Goal: Find specific page/section: Find specific page/section

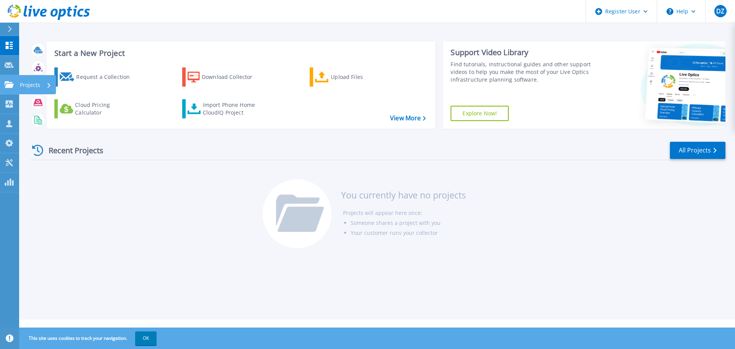
click at [5, 89] on link "Projects Projects" at bounding box center [9, 85] width 19 height 20
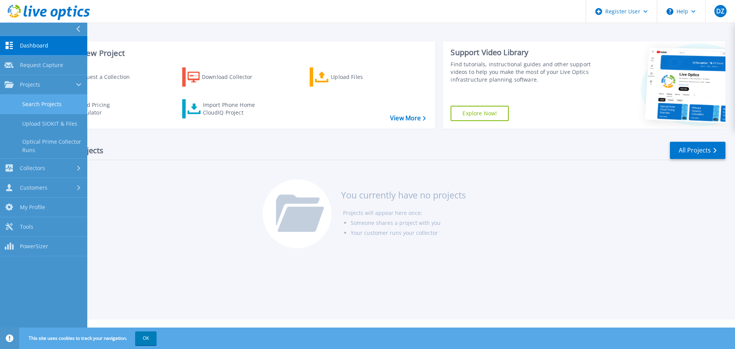
click at [42, 104] on link "Search Projects" at bounding box center [43, 105] width 87 height 20
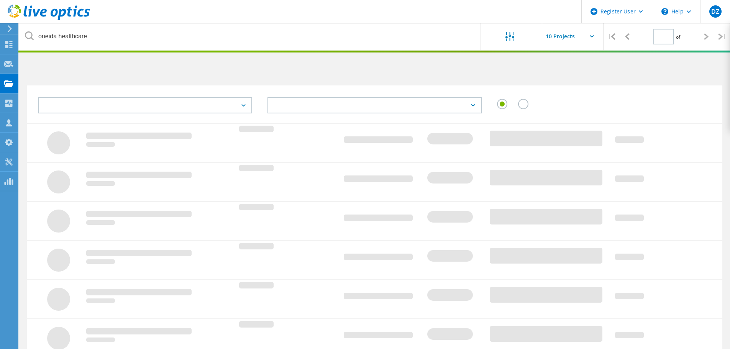
type input "1"
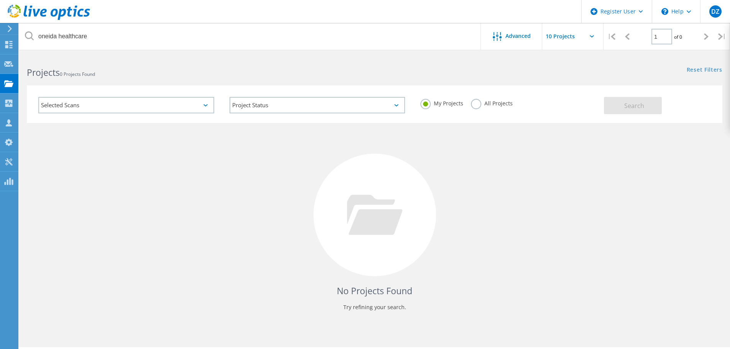
click at [187, 105] on div "Selected Scans" at bounding box center [126, 105] width 176 height 16
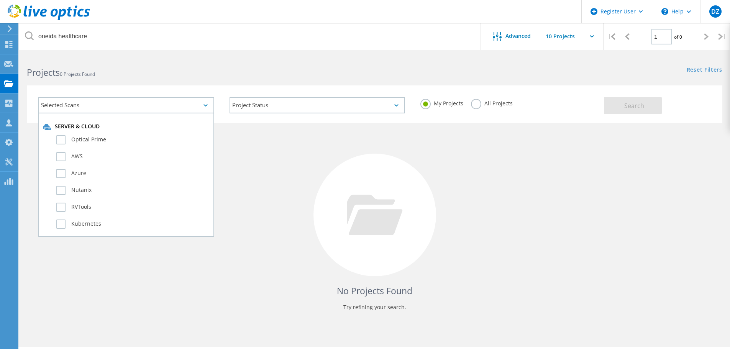
click at [187, 105] on div "Selected Scans" at bounding box center [126, 105] width 176 height 16
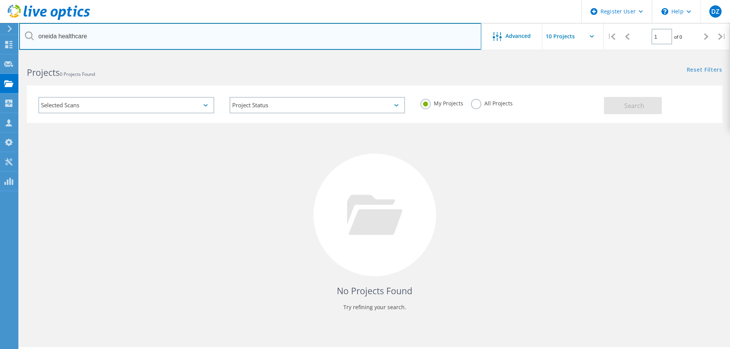
click at [102, 43] on input "oneida healthcare" at bounding box center [250, 36] width 462 height 27
drag, startPoint x: 102, startPoint y: 43, endPoint x: 59, endPoint y: 40, distance: 43.8
click at [59, 40] on input "oneida healthcare" at bounding box center [250, 36] width 462 height 27
type input "o"
click at [182, 42] on input "text" at bounding box center [250, 36] width 462 height 27
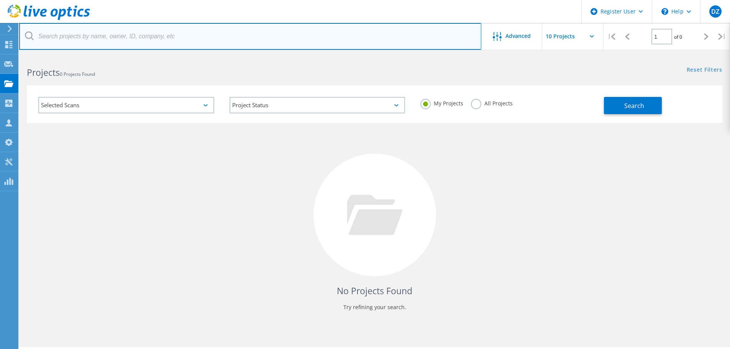
paste input "3070208"
type input "3070208"
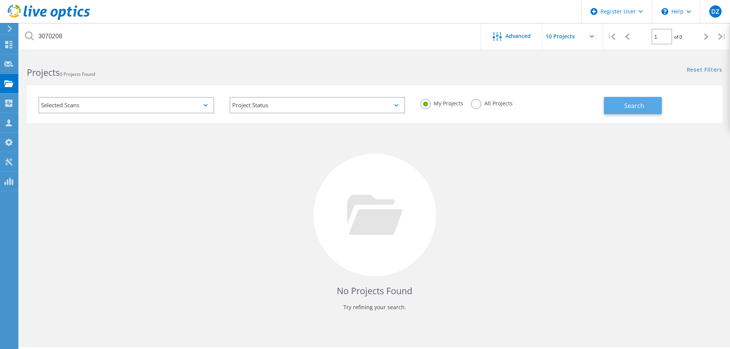
click at [643, 104] on span "Search" at bounding box center [634, 106] width 20 height 8
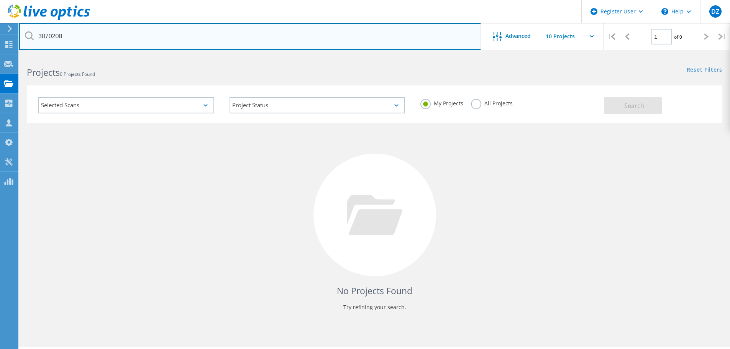
click at [133, 38] on input "3070208" at bounding box center [250, 36] width 462 height 27
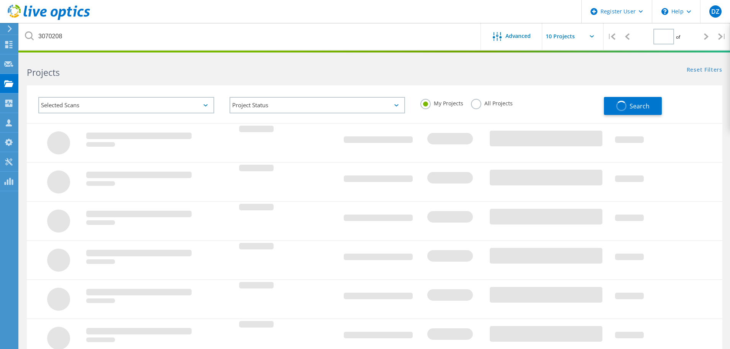
type input "1"
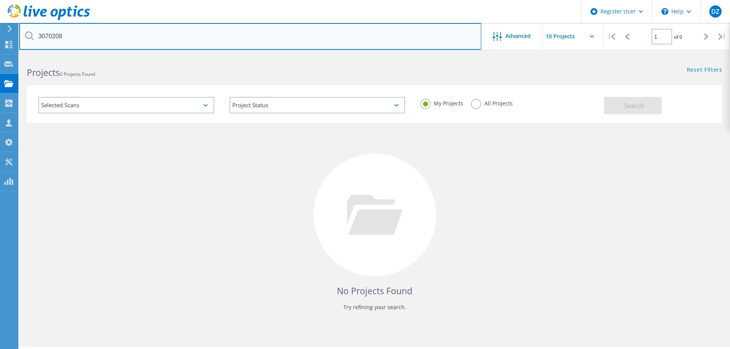
click at [96, 39] on input "3070208" at bounding box center [250, 36] width 462 height 27
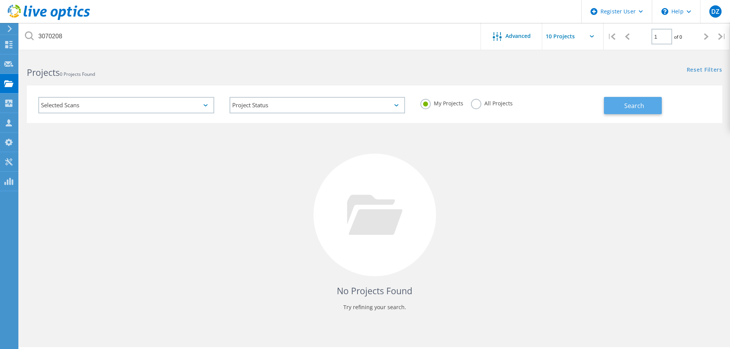
click at [652, 100] on button "Search" at bounding box center [633, 105] width 58 height 17
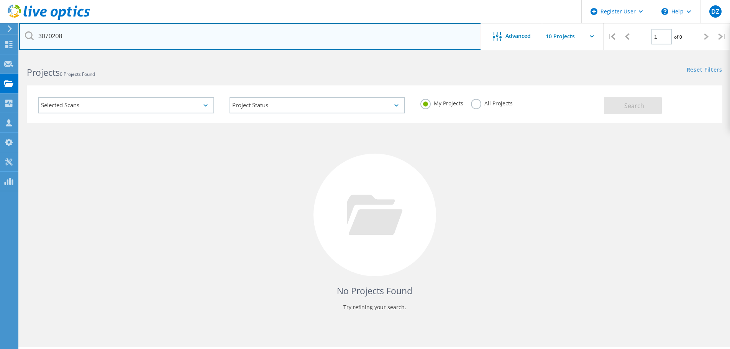
click at [217, 38] on input "3070208" at bounding box center [250, 36] width 462 height 27
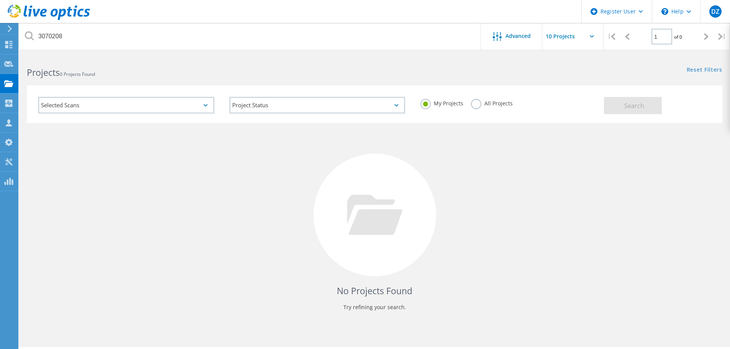
click at [31, 34] on icon at bounding box center [29, 35] width 9 height 9
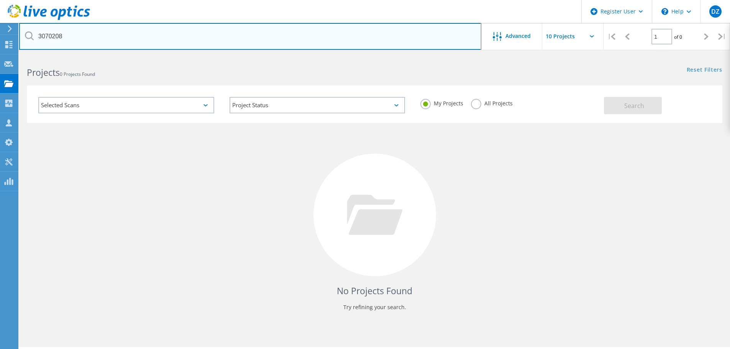
click at [38, 38] on input "3070208" at bounding box center [250, 36] width 462 height 27
click at [405, 33] on input "3070208" at bounding box center [250, 36] width 462 height 27
type input "3070208"
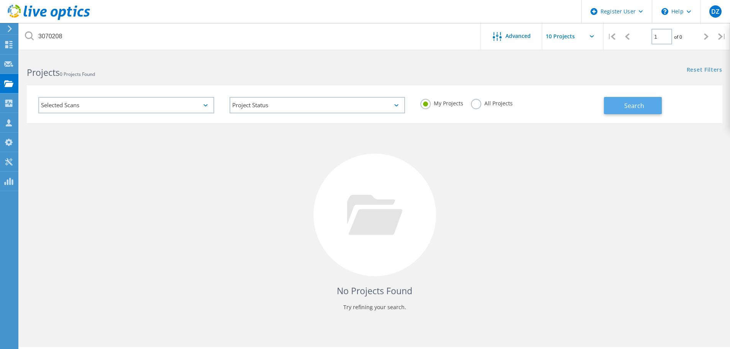
click at [655, 106] on button "Search" at bounding box center [633, 105] width 58 height 17
click at [181, 105] on div "Selected Scans" at bounding box center [126, 105] width 176 height 16
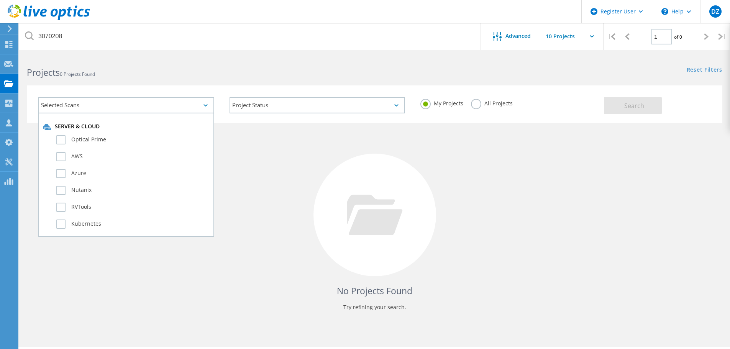
click at [424, 214] on div at bounding box center [374, 215] width 123 height 123
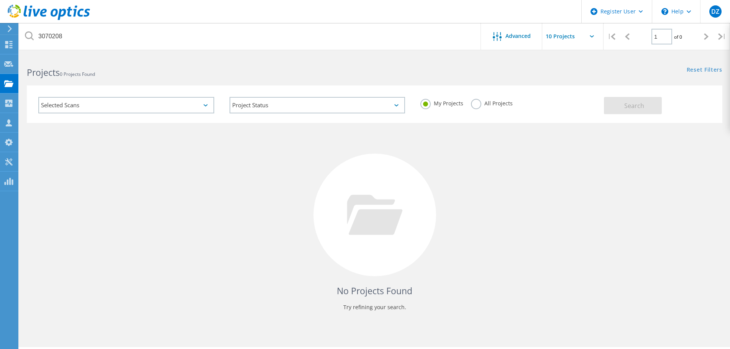
click at [476, 104] on label "All Projects" at bounding box center [492, 102] width 42 height 7
click at [0, 0] on input "All Projects" at bounding box center [0, 0] width 0 height 0
click at [613, 109] on button "Search" at bounding box center [633, 105] width 58 height 17
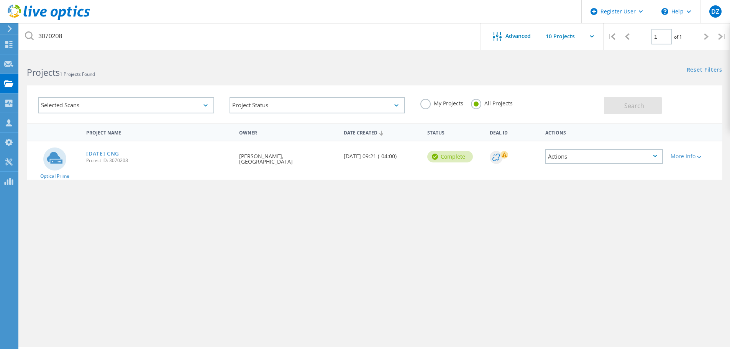
click at [117, 154] on link "2025-09-26 CNG" at bounding box center [102, 153] width 33 height 5
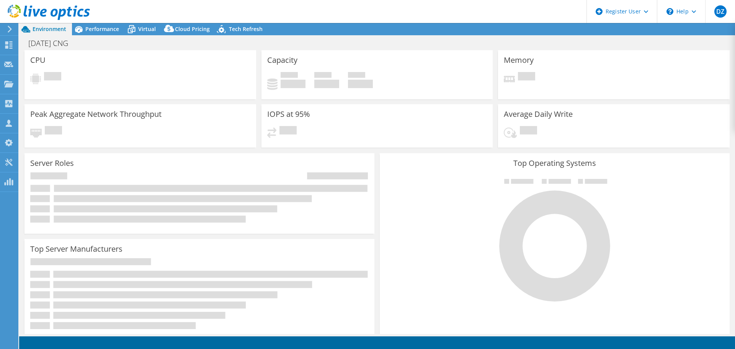
select select "USD"
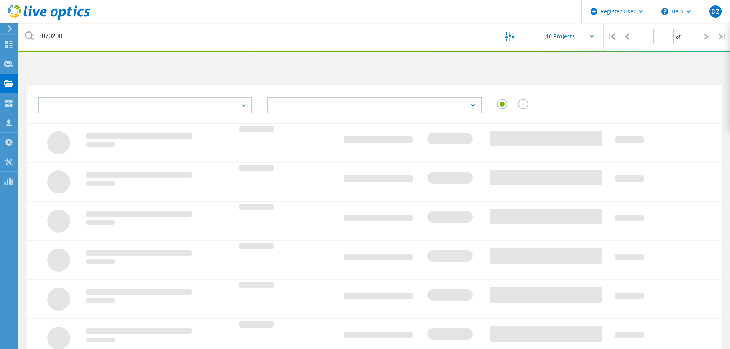
type input "1"
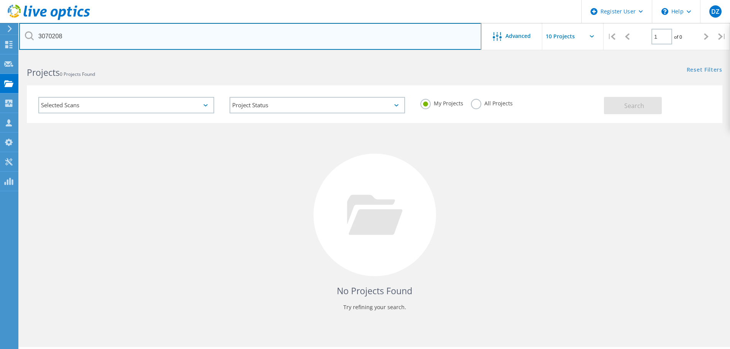
click at [162, 44] on input "3070208" at bounding box center [250, 36] width 462 height 27
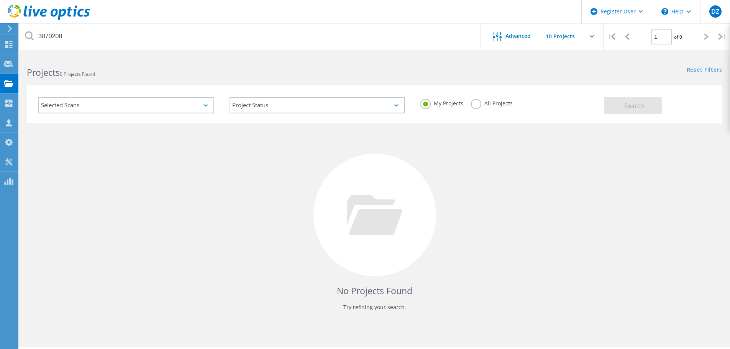
click at [478, 106] on label "All Projects" at bounding box center [492, 102] width 42 height 7
click at [0, 0] on input "All Projects" at bounding box center [0, 0] width 0 height 0
click at [636, 106] on span "Search" at bounding box center [634, 106] width 20 height 8
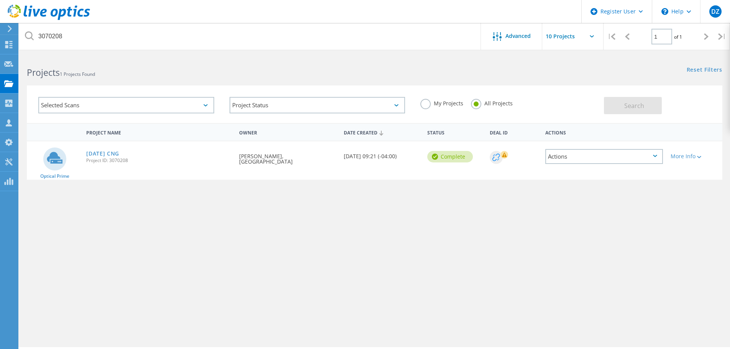
click at [498, 157] on circle at bounding box center [496, 157] width 13 height 13
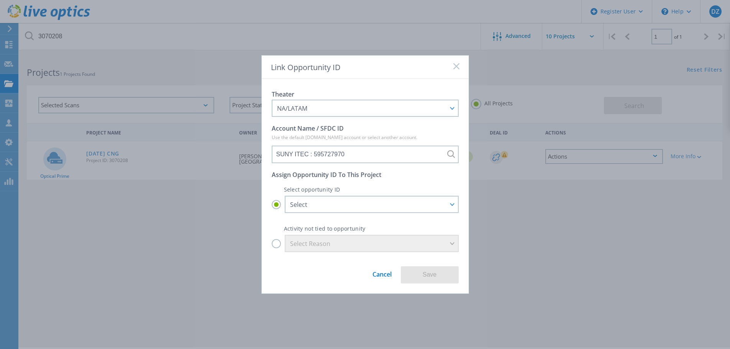
click at [459, 66] on icon at bounding box center [456, 66] width 6 height 6
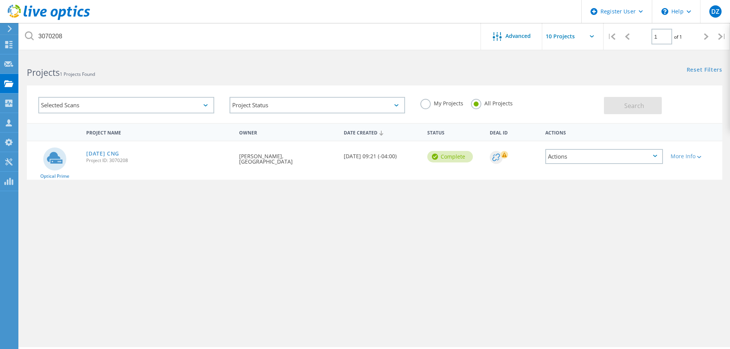
click at [131, 152] on div "2025-09-26 CNG Project ID: 3070208" at bounding box center [158, 155] width 153 height 29
click at [119, 151] on link "2025-09-26 CNG" at bounding box center [102, 153] width 33 height 5
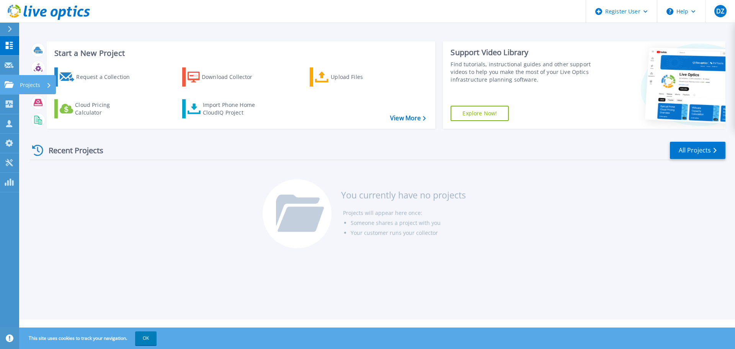
click at [7, 83] on icon at bounding box center [9, 84] width 9 height 7
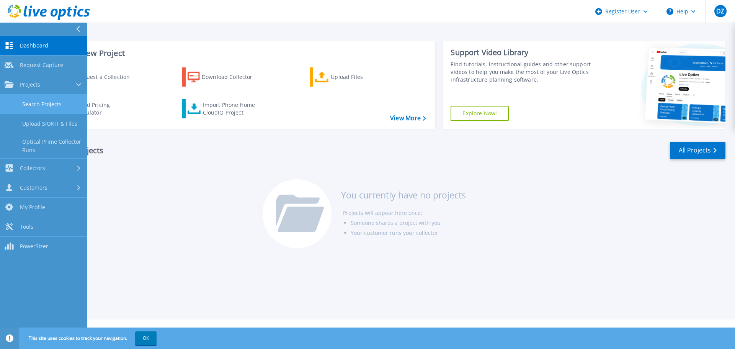
click at [34, 107] on link "Search Projects" at bounding box center [43, 105] width 87 height 20
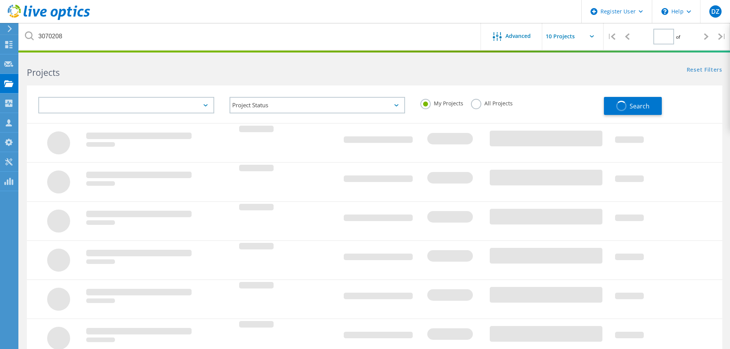
type input "1"
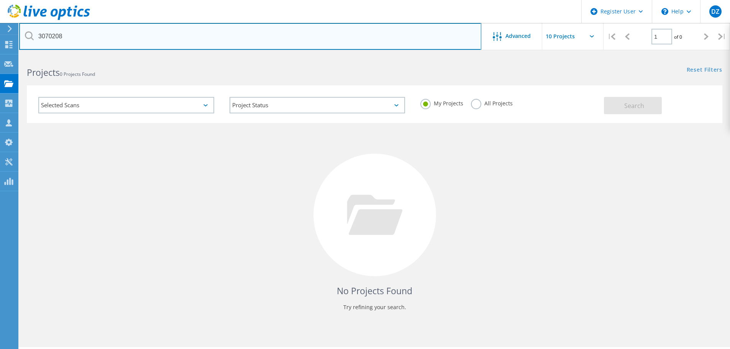
click at [108, 30] on input "3070208" at bounding box center [250, 36] width 462 height 27
click at [169, 34] on input "text" at bounding box center [250, 36] width 462 height 27
paste input "3060681"
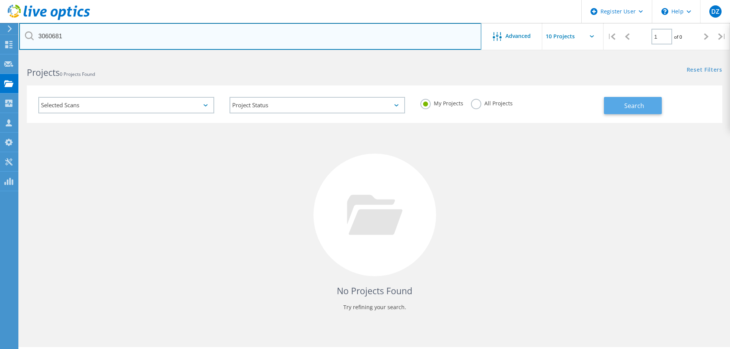
type input "3060681"
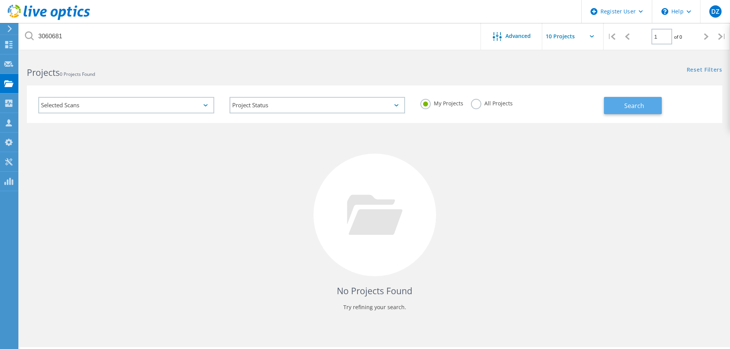
click at [616, 104] on button "Search" at bounding box center [633, 105] width 58 height 17
click at [480, 108] on div "All Projects" at bounding box center [492, 104] width 42 height 11
click at [477, 103] on label "All Projects" at bounding box center [492, 102] width 42 height 7
click at [0, 0] on input "All Projects" at bounding box center [0, 0] width 0 height 0
click at [655, 106] on button "Search" at bounding box center [633, 105] width 58 height 17
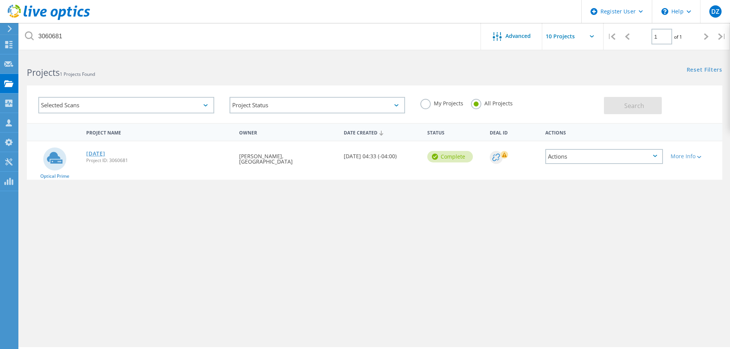
click at [90, 153] on link "sept25" at bounding box center [95, 153] width 19 height 5
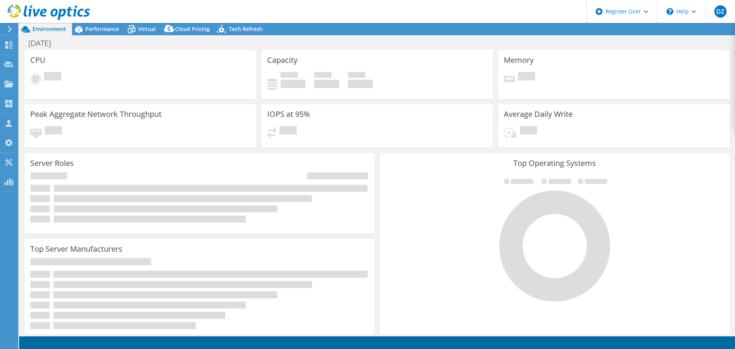
select select "USD"
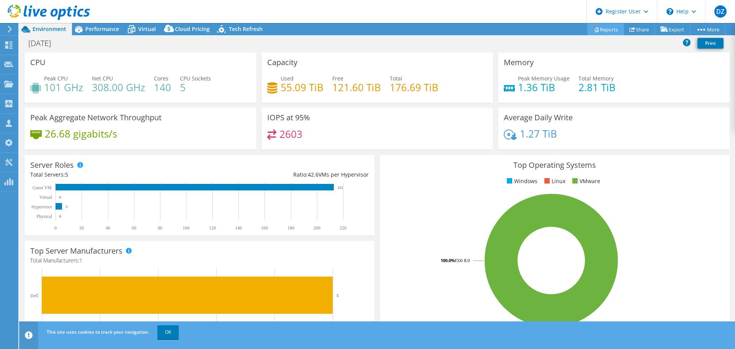
click at [598, 31] on link "Reports" at bounding box center [606, 29] width 37 height 12
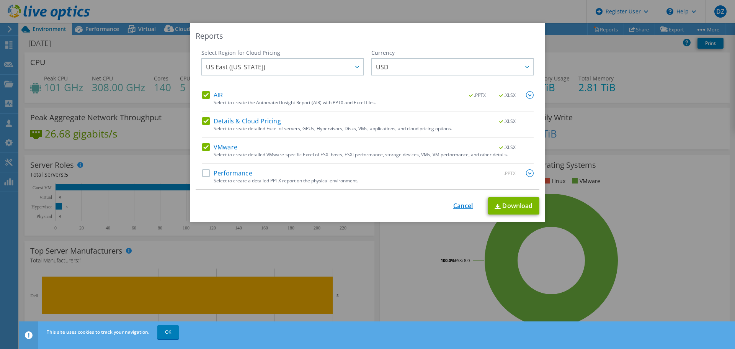
click at [463, 209] on link "Cancel" at bounding box center [464, 205] width 20 height 7
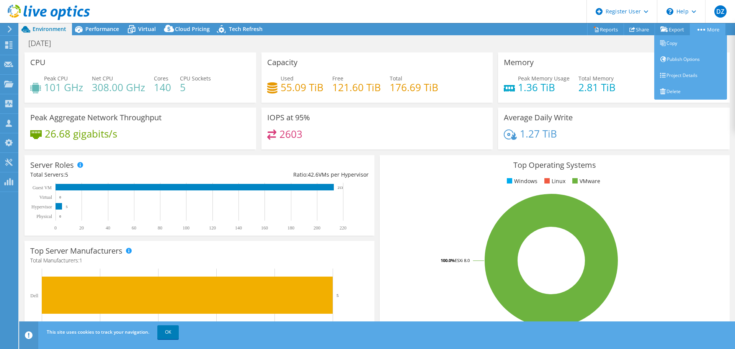
click at [709, 34] on link "More" at bounding box center [708, 29] width 36 height 12
click at [706, 75] on link "Project Details" at bounding box center [691, 75] width 73 height 16
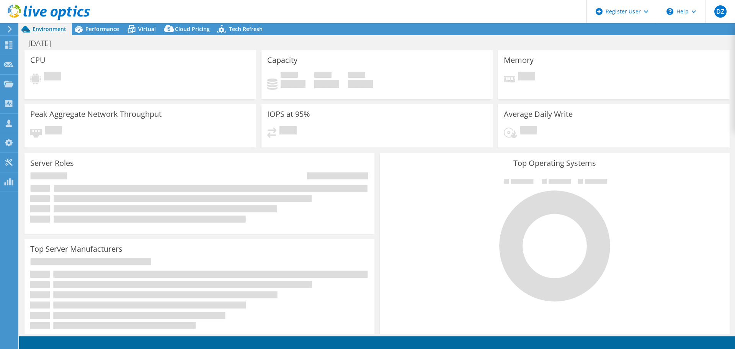
select select "USD"
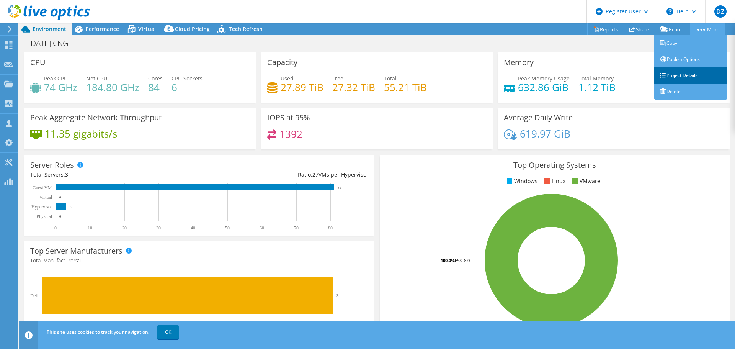
click at [703, 77] on link "Project Details" at bounding box center [691, 75] width 73 height 16
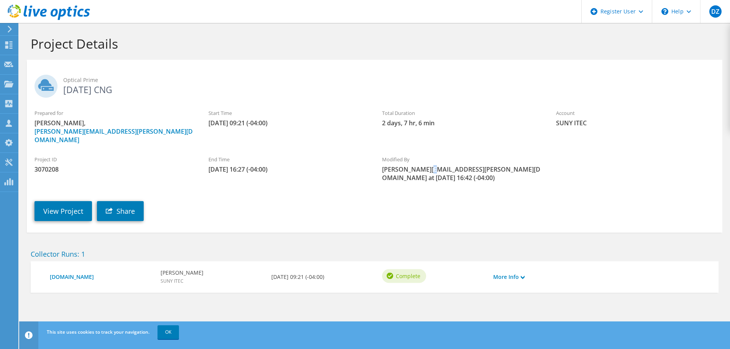
drag, startPoint x: 426, startPoint y: 162, endPoint x: 430, endPoint y: 162, distance: 4.2
click at [430, 165] on span "[PERSON_NAME][EMAIL_ADDRESS][PERSON_NAME][DOMAIN_NAME] at [DATE] 16:42 (-04:00)" at bounding box center [461, 173] width 159 height 17
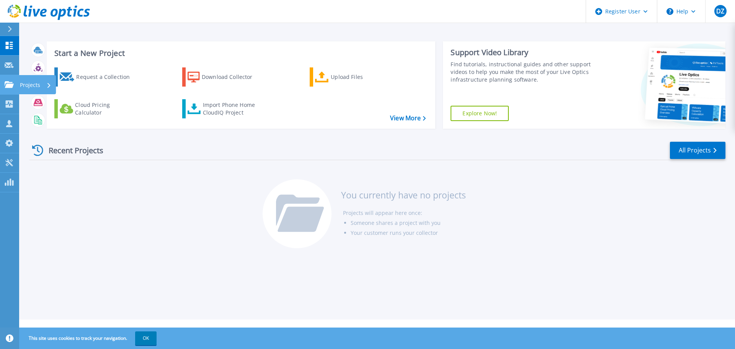
click at [7, 85] on icon at bounding box center [9, 84] width 9 height 7
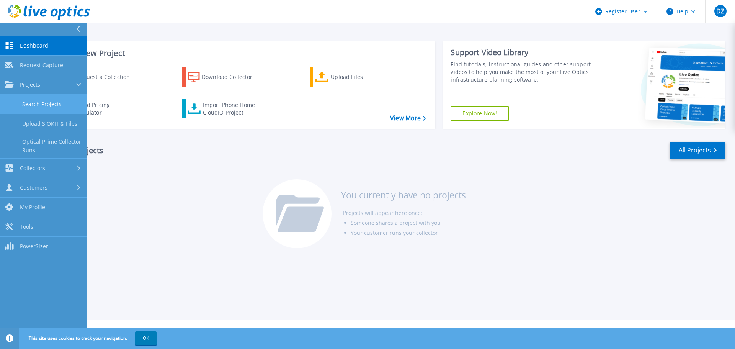
click at [62, 101] on link "Search Projects" at bounding box center [43, 105] width 87 height 20
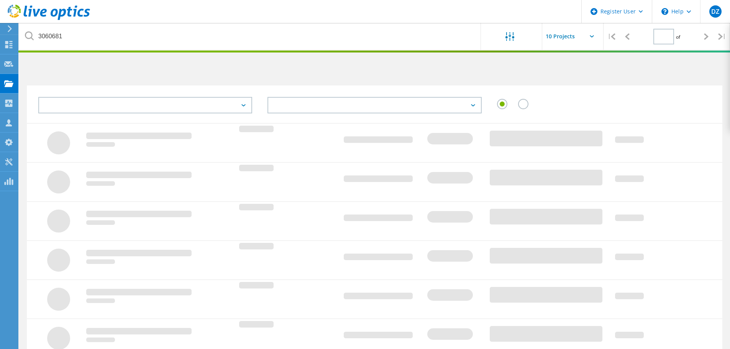
type input "1"
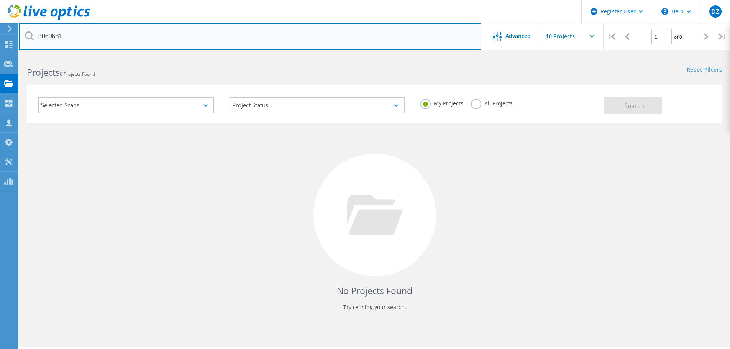
click at [116, 42] on input "3060681" at bounding box center [250, 36] width 462 height 27
click at [112, 39] on input "3060681" at bounding box center [250, 36] width 462 height 27
click at [193, 28] on input "text" at bounding box center [250, 36] width 462 height 27
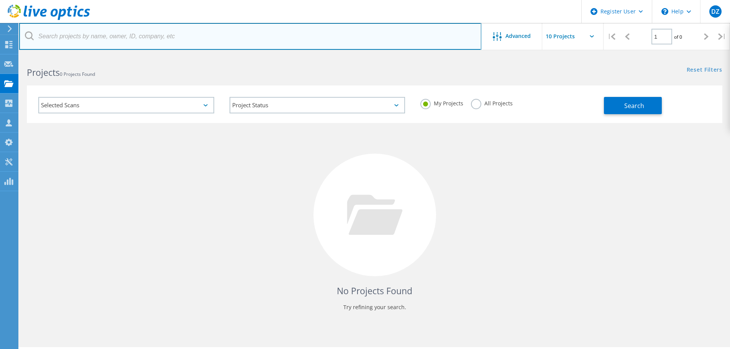
paste input "3032050"
type input "3032050"
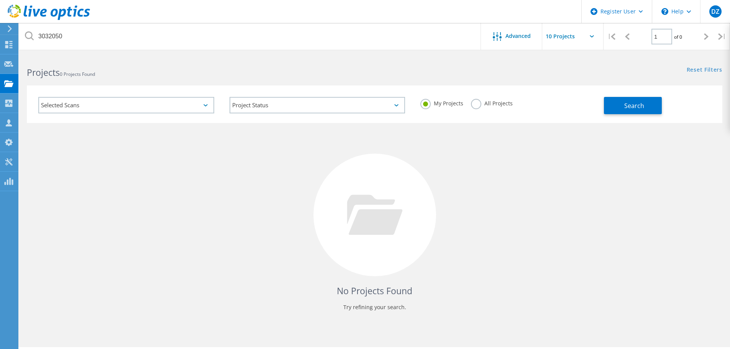
click at [478, 102] on label "All Projects" at bounding box center [492, 102] width 42 height 7
click at [0, 0] on input "All Projects" at bounding box center [0, 0] width 0 height 0
click at [632, 107] on span "Search" at bounding box center [634, 106] width 20 height 8
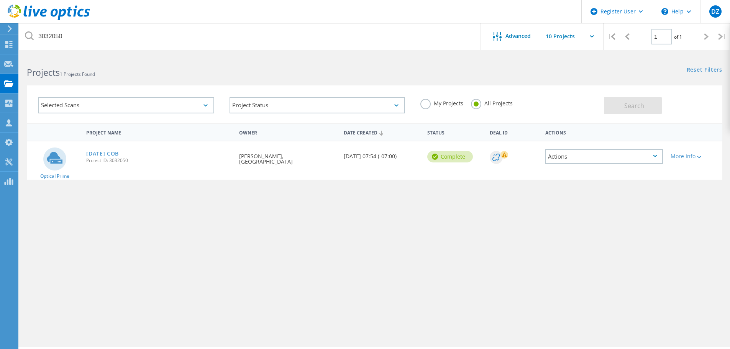
click at [108, 152] on link "[DATE] COB" at bounding box center [102, 153] width 33 height 5
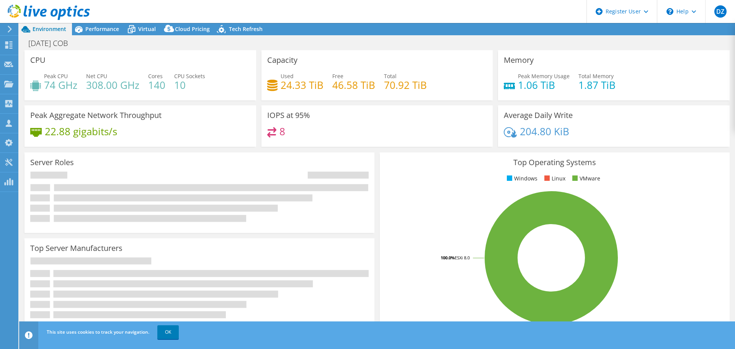
select select "USD"
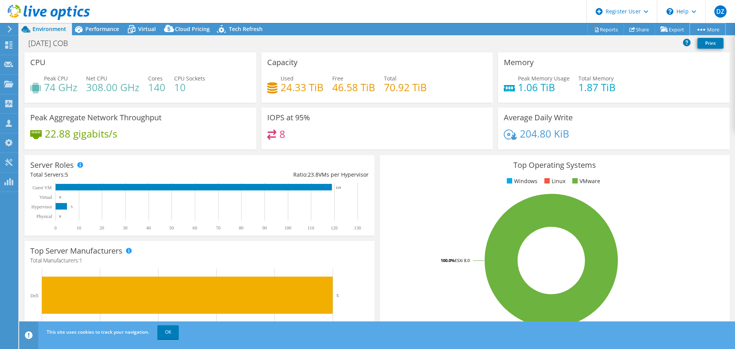
click at [717, 31] on link "More" at bounding box center [708, 29] width 36 height 12
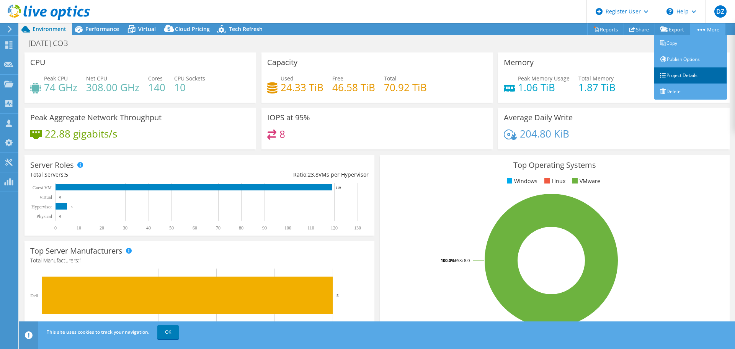
click at [702, 78] on link "Project Details" at bounding box center [691, 75] width 73 height 16
